Goal: Task Accomplishment & Management: Use online tool/utility

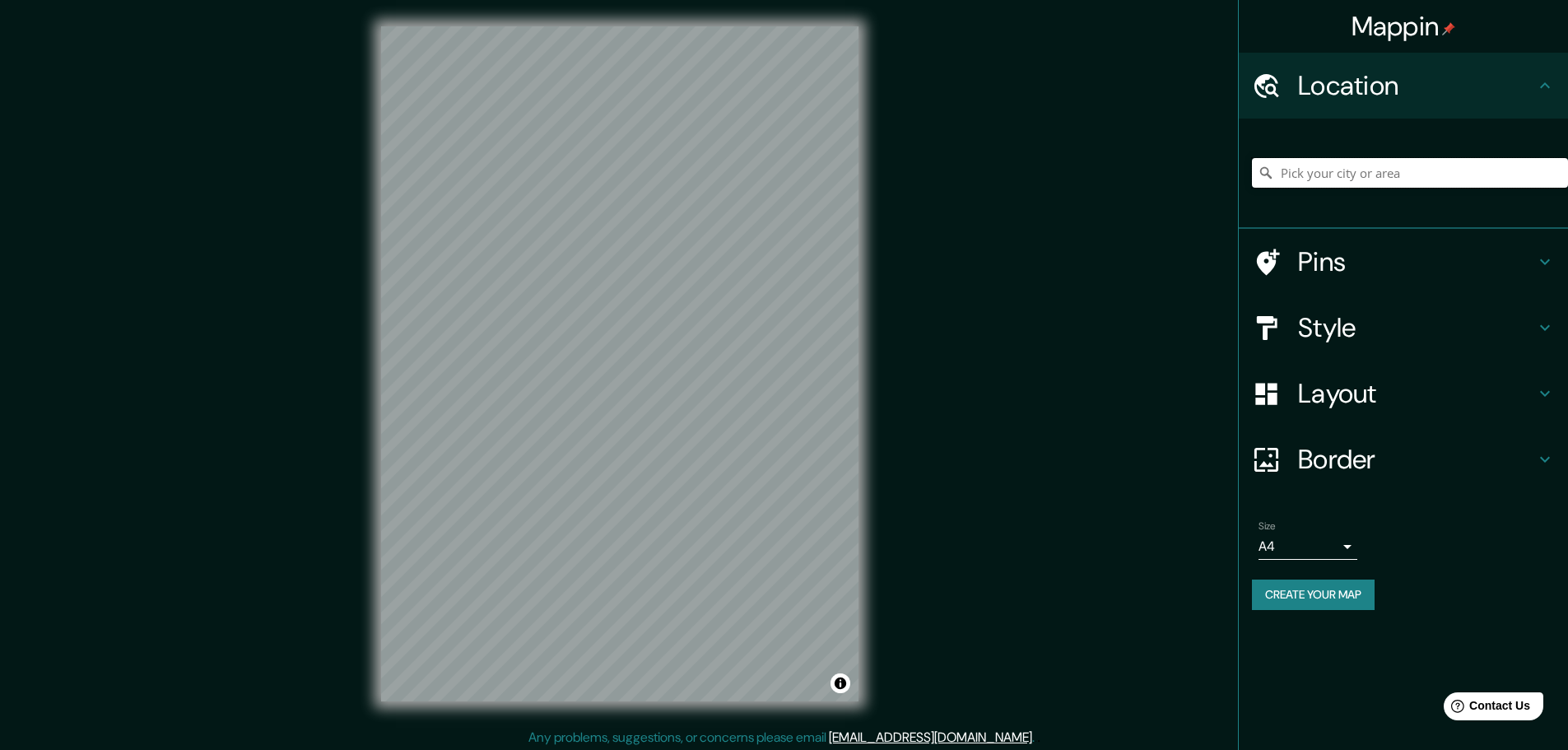
click at [1354, 173] on input "Pick your city or area" at bounding box center [1410, 173] width 316 height 30
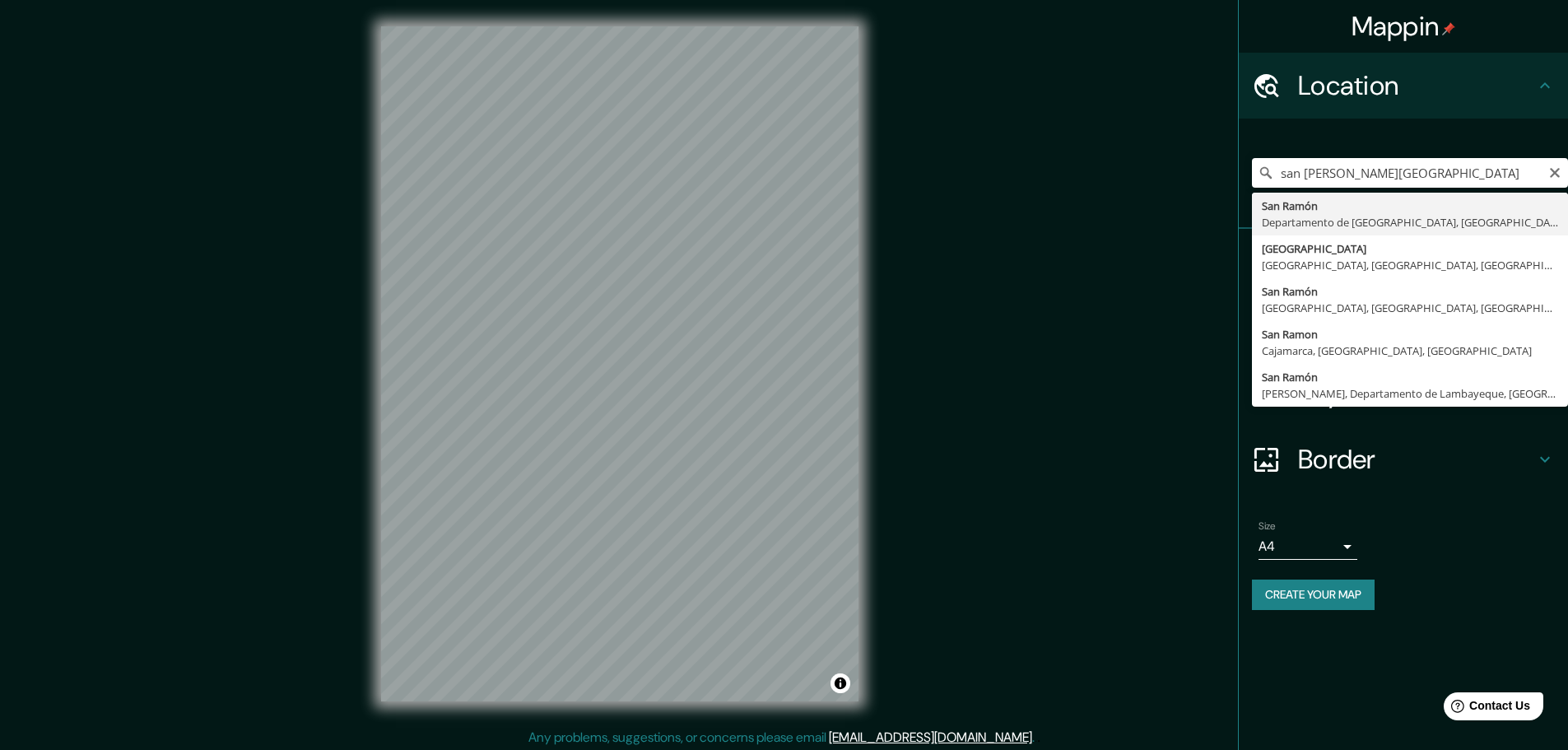
type input "San Ramón, Departamento de Junín, Perú"
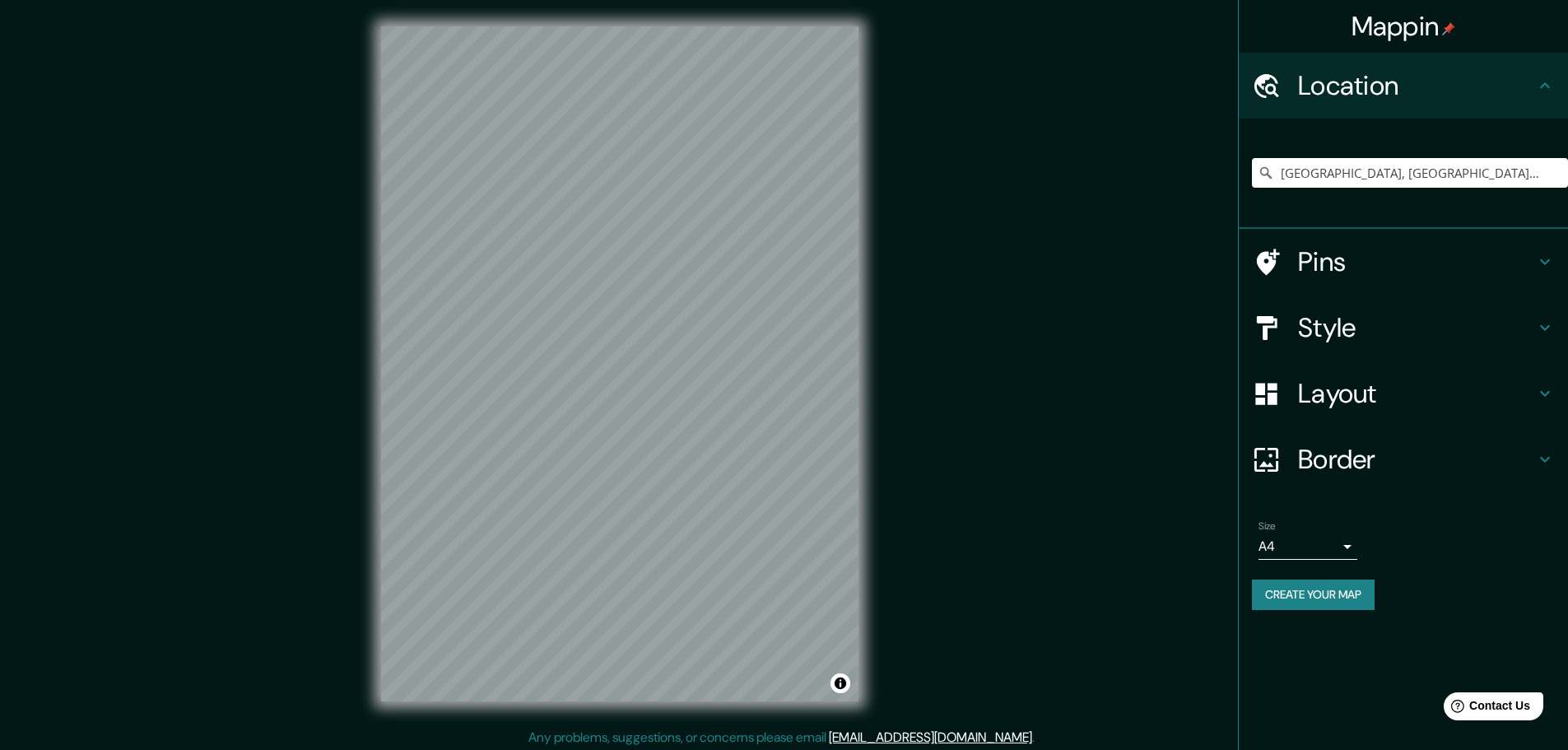
drag, startPoint x: 788, startPoint y: 21, endPoint x: 1293, endPoint y: 590, distance: 760.8
click at [1293, 590] on button "Create your map" at bounding box center [1313, 595] width 122 height 31
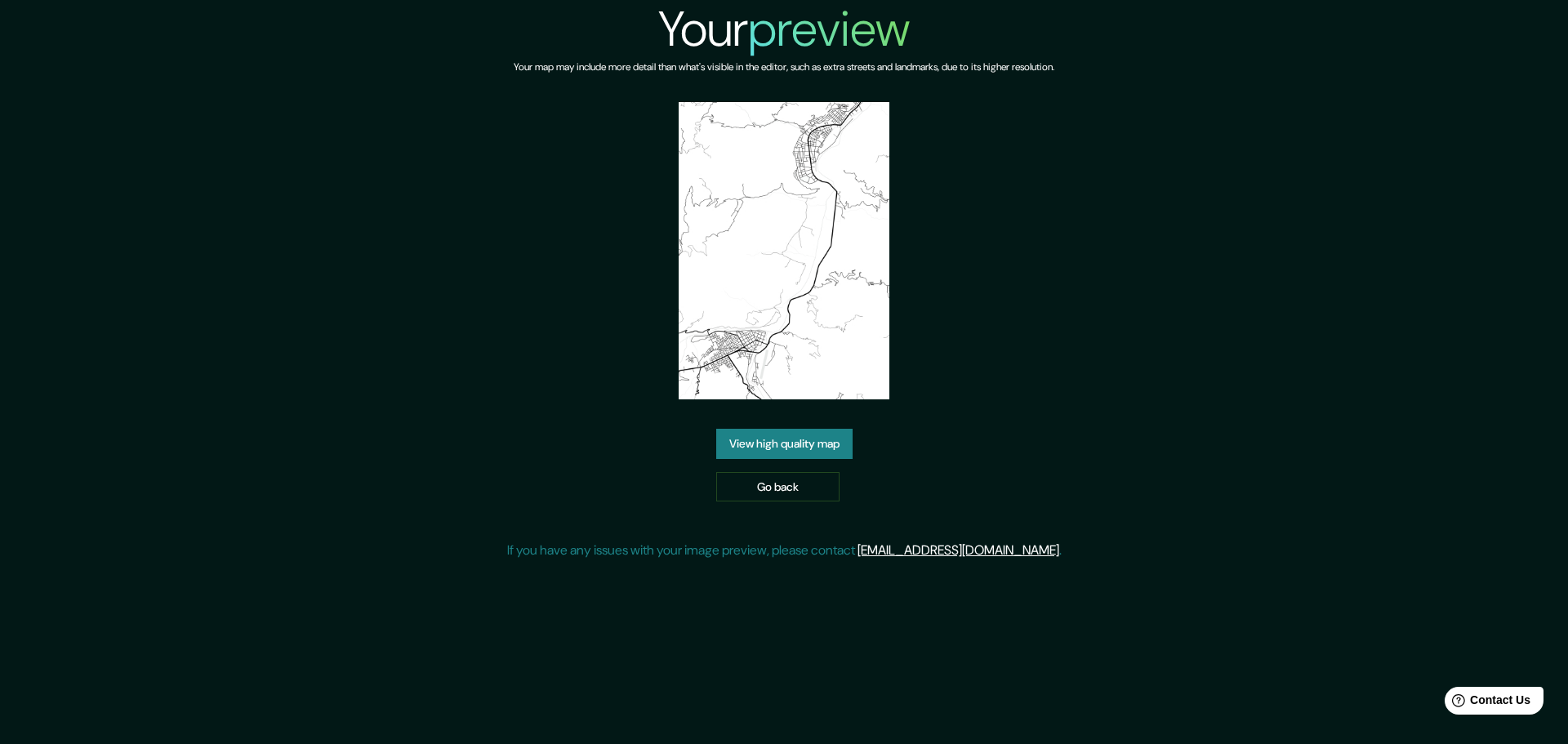
click at [810, 452] on link "View high quality map" at bounding box center [784, 443] width 136 height 30
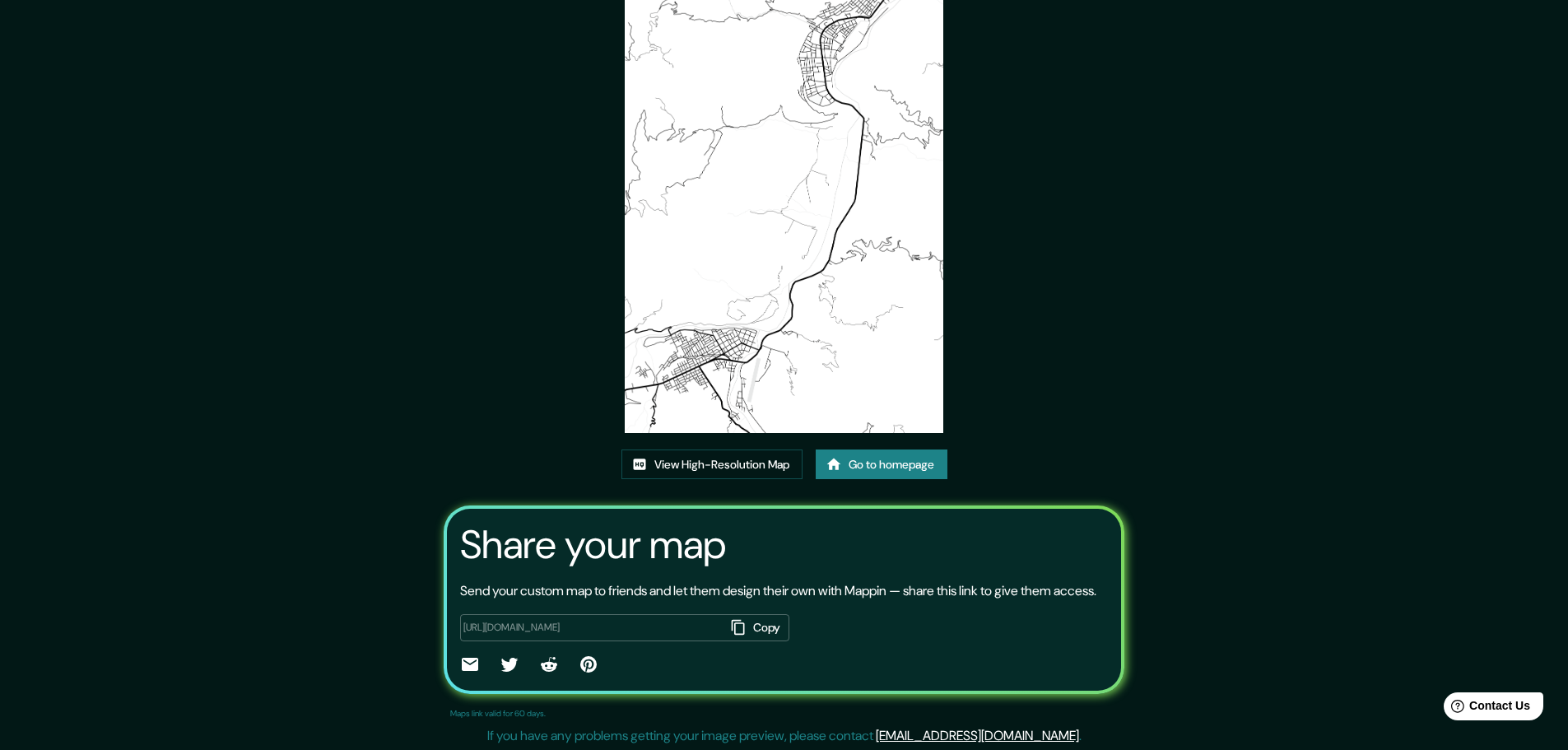
scroll to position [112, 0]
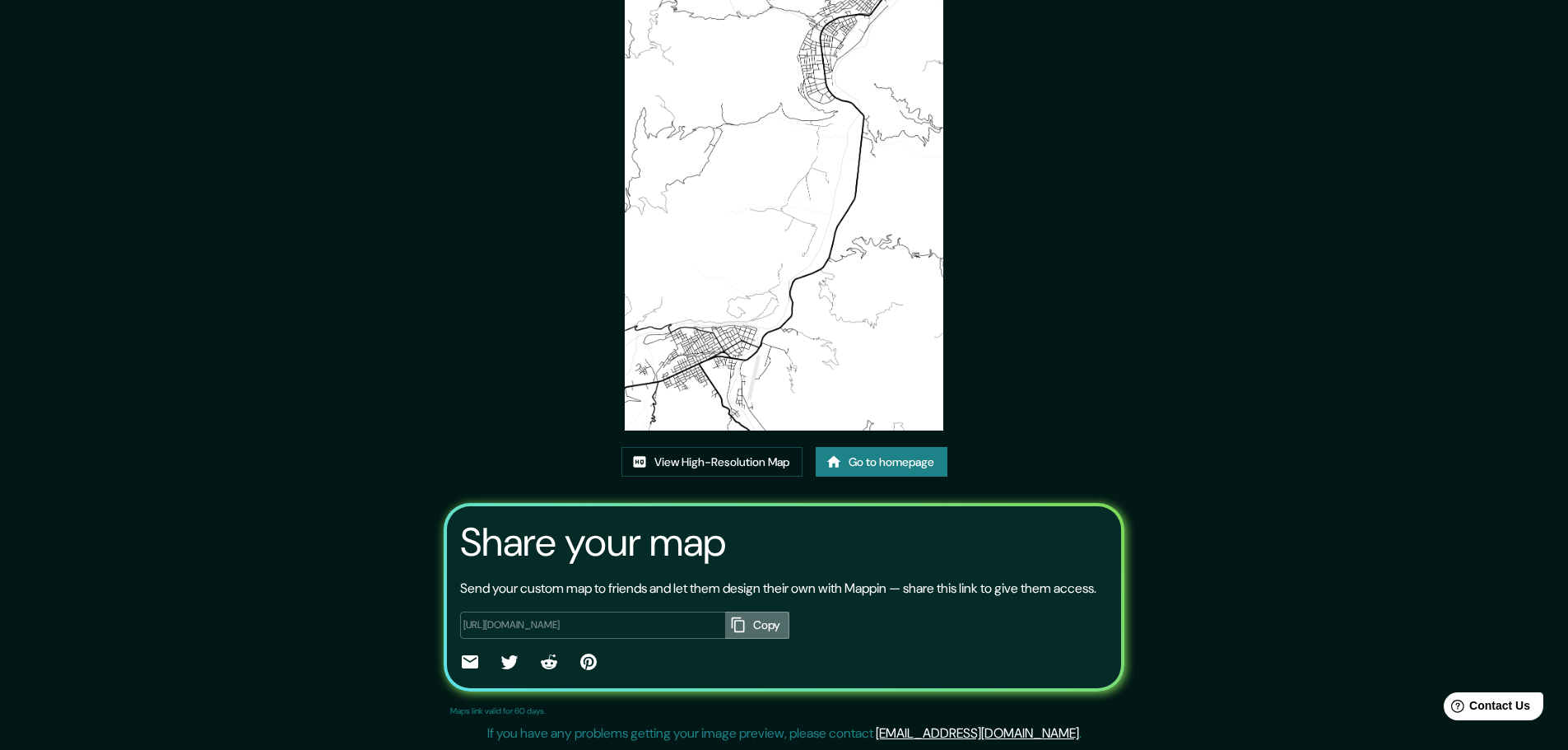
click at [751, 618] on button "Copy" at bounding box center [758, 624] width 65 height 27
click at [1136, 135] on div "This map was created with Mappin View High-Resolution Map Go to homepage Share …" at bounding box center [783, 329] width 720 height 842
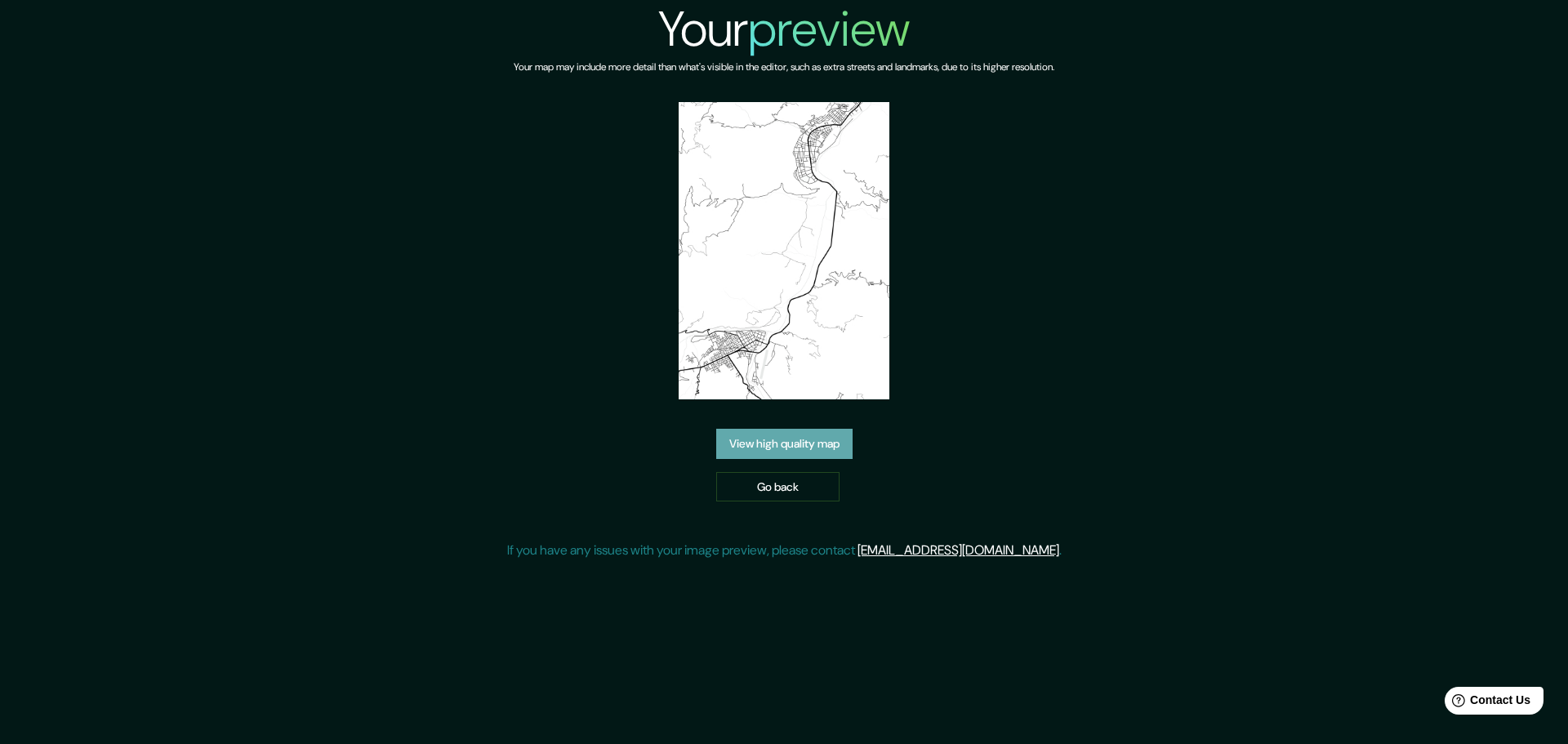
click at [772, 435] on link "View high quality map" at bounding box center [784, 443] width 136 height 30
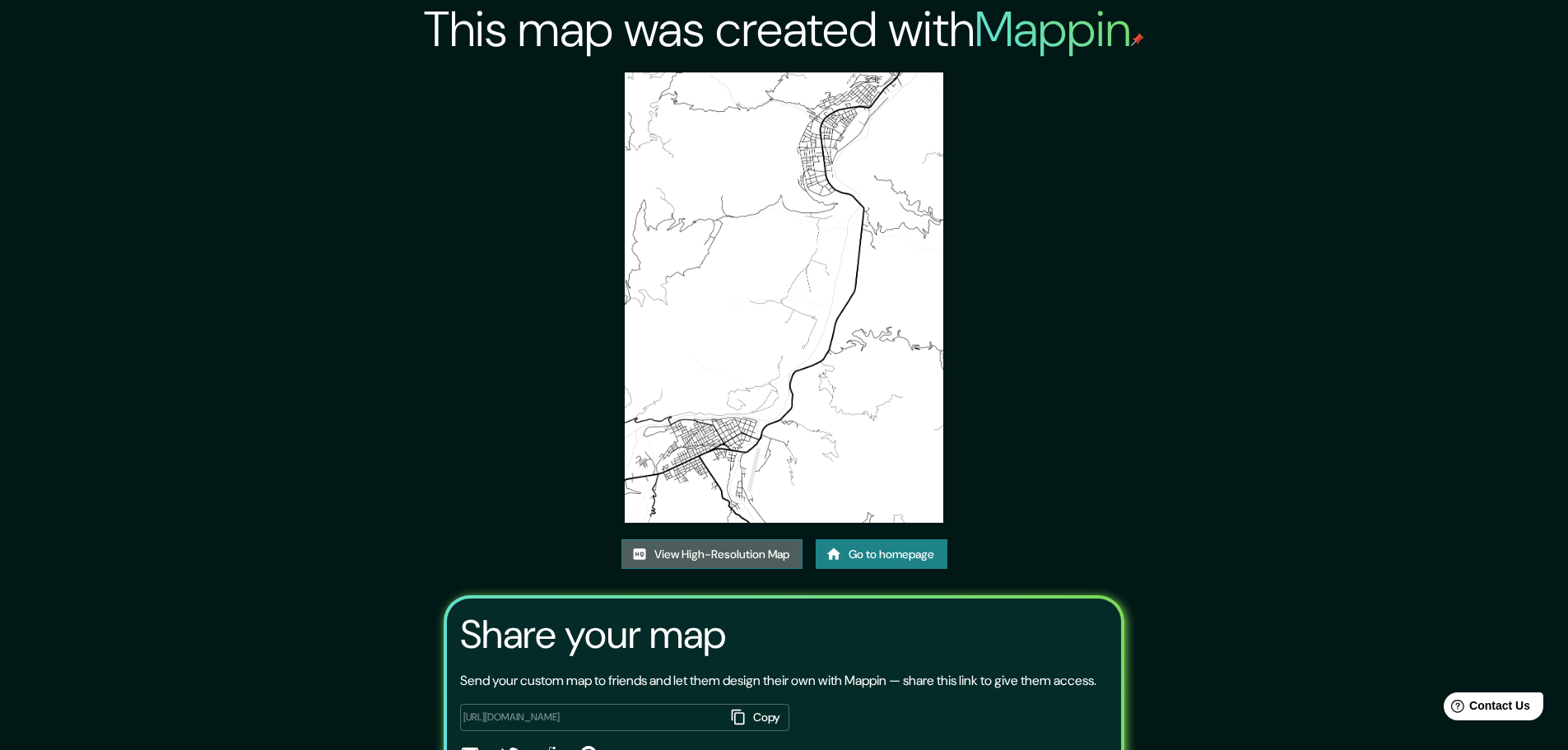
click at [735, 552] on link "View High-Resolution Map" at bounding box center [711, 554] width 181 height 31
